Goal: Task Accomplishment & Management: Complete application form

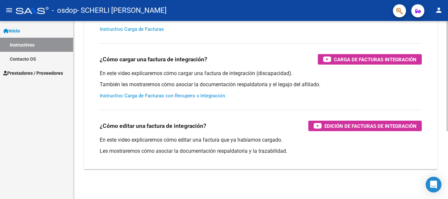
scroll to position [109, 0]
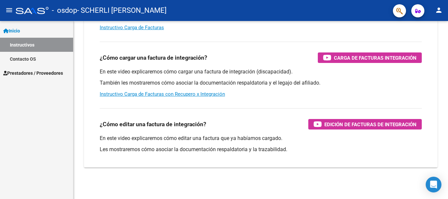
click at [44, 73] on span "Prestadores / Proveedores" at bounding box center [33, 72] width 60 height 7
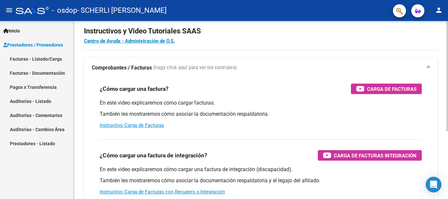
scroll to position [0, 0]
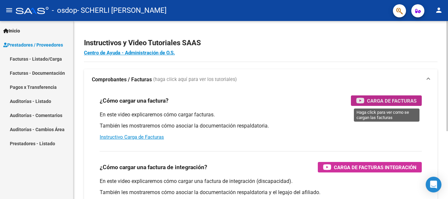
click at [381, 100] on span "Carga de Facturas" at bounding box center [391, 101] width 49 height 8
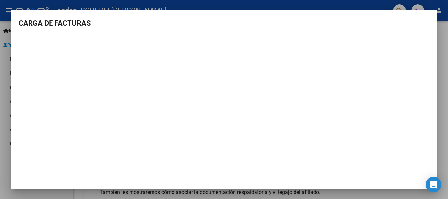
click at [319, 25] on h3 "CARGA DE FACTURAS" at bounding box center [224, 23] width 410 height 11
click at [443, 94] on div at bounding box center [224, 99] width 448 height 199
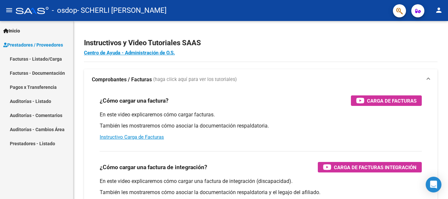
click at [44, 58] on link "Facturas - Listado/Carga" at bounding box center [36, 59] width 73 height 14
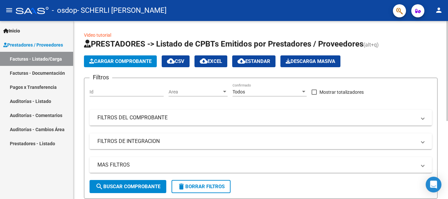
click at [116, 62] on span "Cargar Comprobante" at bounding box center [120, 61] width 62 height 6
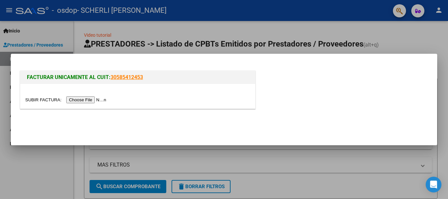
click at [96, 100] on input "file" at bounding box center [66, 99] width 83 height 7
click at [396, 33] on div at bounding box center [224, 99] width 448 height 199
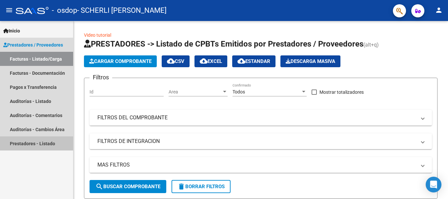
click at [39, 144] on link "Prestadores - Listado" at bounding box center [36, 143] width 73 height 14
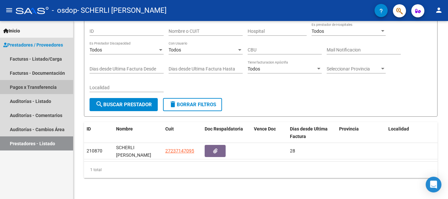
click at [45, 88] on link "Pagos x Transferencia" at bounding box center [36, 87] width 73 height 14
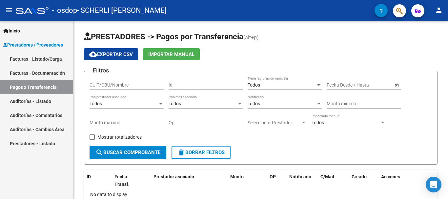
click at [23, 72] on link "Facturas - Documentación" at bounding box center [36, 73] width 73 height 14
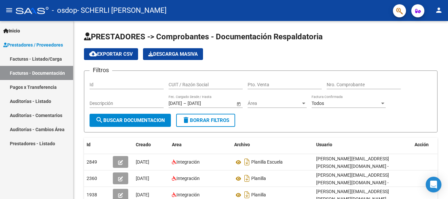
click at [10, 59] on link "Facturas - Listado/Carga" at bounding box center [36, 59] width 73 height 14
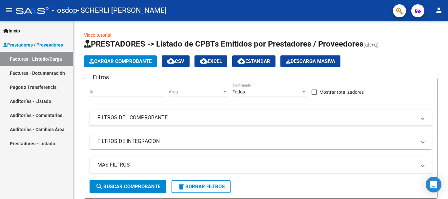
click at [42, 73] on link "Facturas - Documentación" at bounding box center [36, 73] width 73 height 14
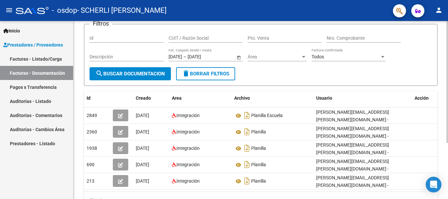
scroll to position [66, 0]
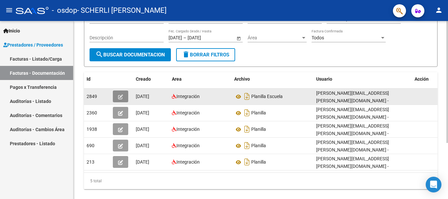
click at [120, 96] on icon "button" at bounding box center [120, 96] width 5 height 5
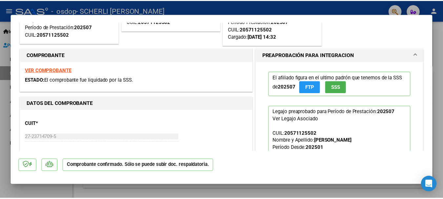
scroll to position [0, 0]
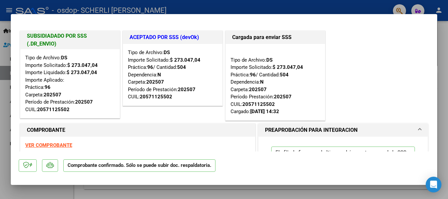
click at [445, 58] on div at bounding box center [224, 99] width 448 height 199
type input "$ 0,00"
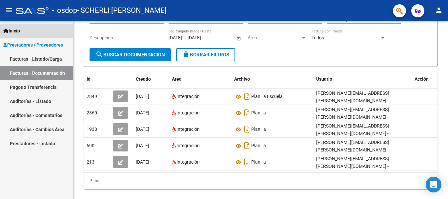
click at [15, 30] on span "Inicio" at bounding box center [11, 30] width 17 height 7
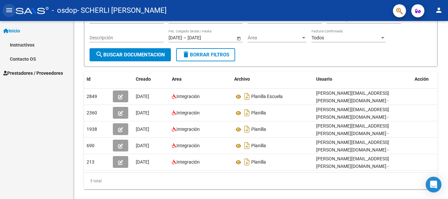
click at [9, 8] on mat-icon "menu" at bounding box center [9, 10] width 8 height 8
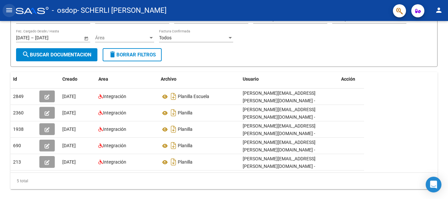
click at [9, 8] on mat-icon "menu" at bounding box center [9, 10] width 8 height 8
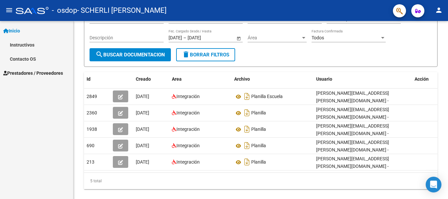
click at [440, 11] on mat-icon "person" at bounding box center [439, 10] width 8 height 8
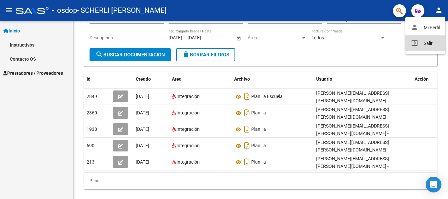
click at [427, 43] on button "exit_to_app Salir" at bounding box center [425, 43] width 40 height 16
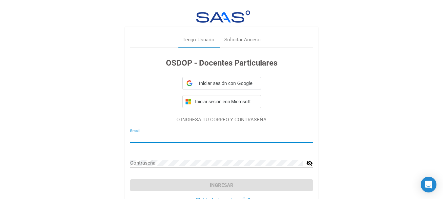
type input "[EMAIL_ADDRESS][DOMAIN_NAME]"
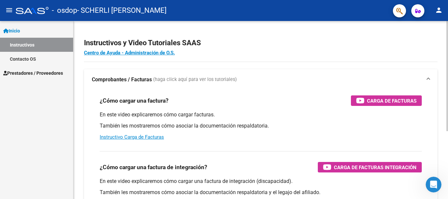
scroll to position [33, 0]
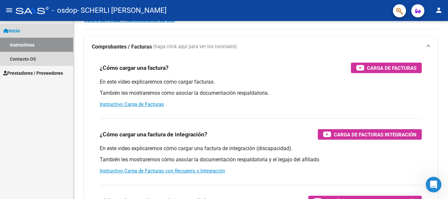
click at [19, 30] on span "Inicio" at bounding box center [11, 30] width 17 height 7
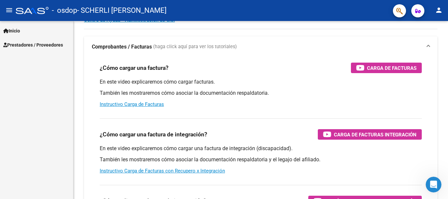
click at [19, 30] on span "Inicio" at bounding box center [11, 30] width 17 height 7
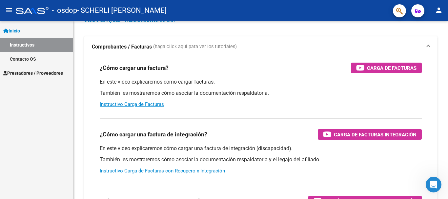
click at [27, 59] on link "Contacto OS" at bounding box center [36, 59] width 73 height 14
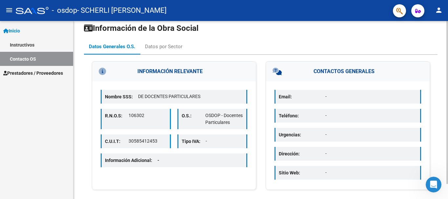
scroll to position [16, 0]
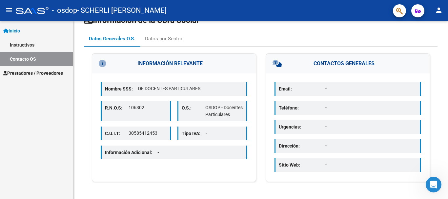
click at [24, 72] on span "Prestadores / Proveedores" at bounding box center [33, 72] width 60 height 7
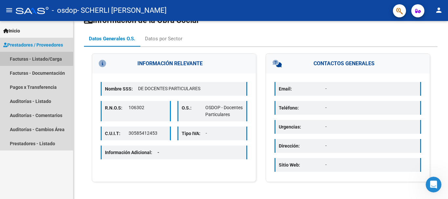
click at [31, 58] on link "Facturas - Listado/Carga" at bounding box center [36, 59] width 73 height 14
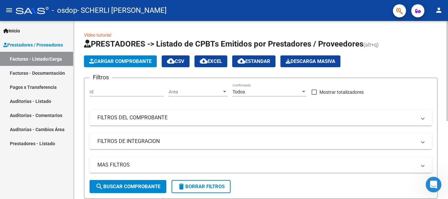
click at [135, 119] on mat-panel-title "FILTROS DEL COMPROBANTE" at bounding box center [256, 117] width 319 height 7
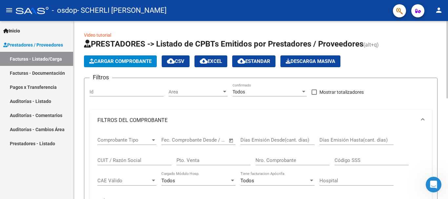
click at [134, 121] on mat-panel-title "FILTROS DEL COMPROBANTE" at bounding box center [256, 120] width 319 height 7
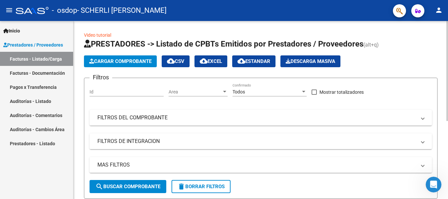
click at [135, 141] on mat-panel-title "FILTROS DE INTEGRACION" at bounding box center [256, 141] width 319 height 7
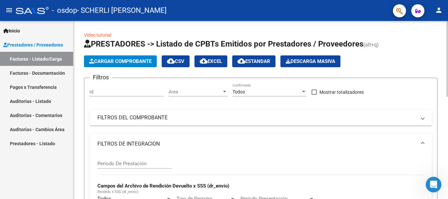
click at [135, 141] on mat-panel-title "FILTROS DE INTEGRACION" at bounding box center [256, 143] width 319 height 7
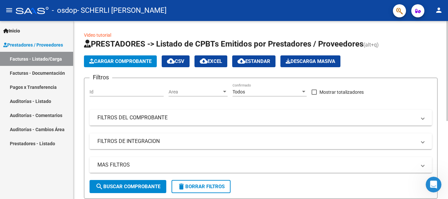
click at [124, 163] on mat-panel-title "MAS FILTROS" at bounding box center [256, 164] width 319 height 7
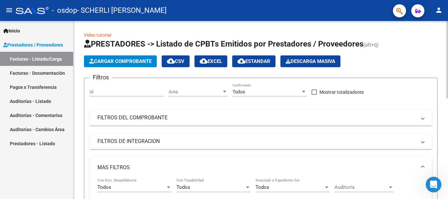
scroll to position [66, 0]
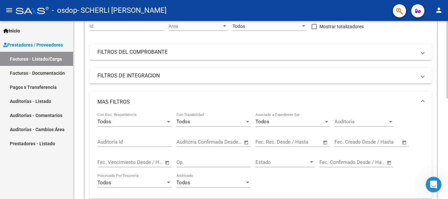
click at [118, 101] on mat-panel-title "MAS FILTROS" at bounding box center [256, 101] width 319 height 7
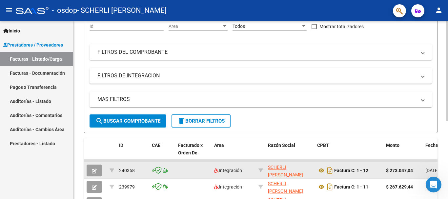
click at [94, 171] on icon "button" at bounding box center [94, 170] width 5 height 5
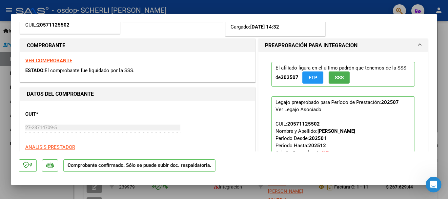
scroll to position [0, 0]
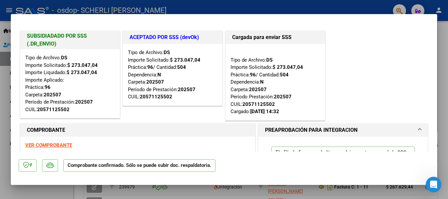
click at [349, 5] on div at bounding box center [224, 99] width 448 height 199
type input "$ 0,00"
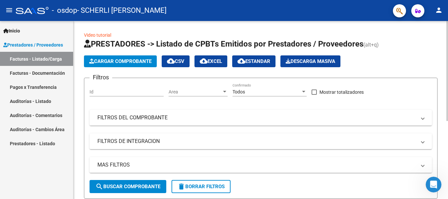
click at [122, 60] on span "Cargar Comprobante" at bounding box center [120, 61] width 62 height 6
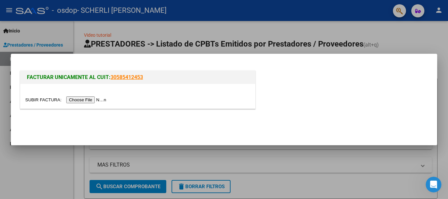
click at [412, 80] on div "FACTURAR UNICAMENTE AL CUIT: 30585412453" at bounding box center [224, 90] width 410 height 43
click at [428, 27] on div at bounding box center [224, 99] width 448 height 199
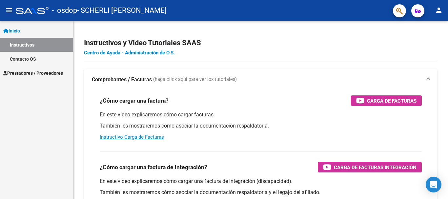
click at [439, 9] on mat-icon "person" at bounding box center [439, 10] width 8 height 8
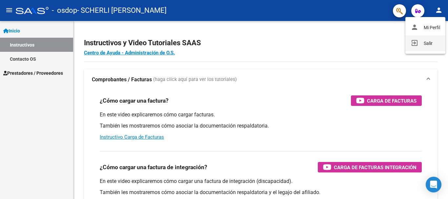
click at [426, 44] on button "exit_to_app Salir" at bounding box center [425, 43] width 40 height 16
